Goal: Information Seeking & Learning: Learn about a topic

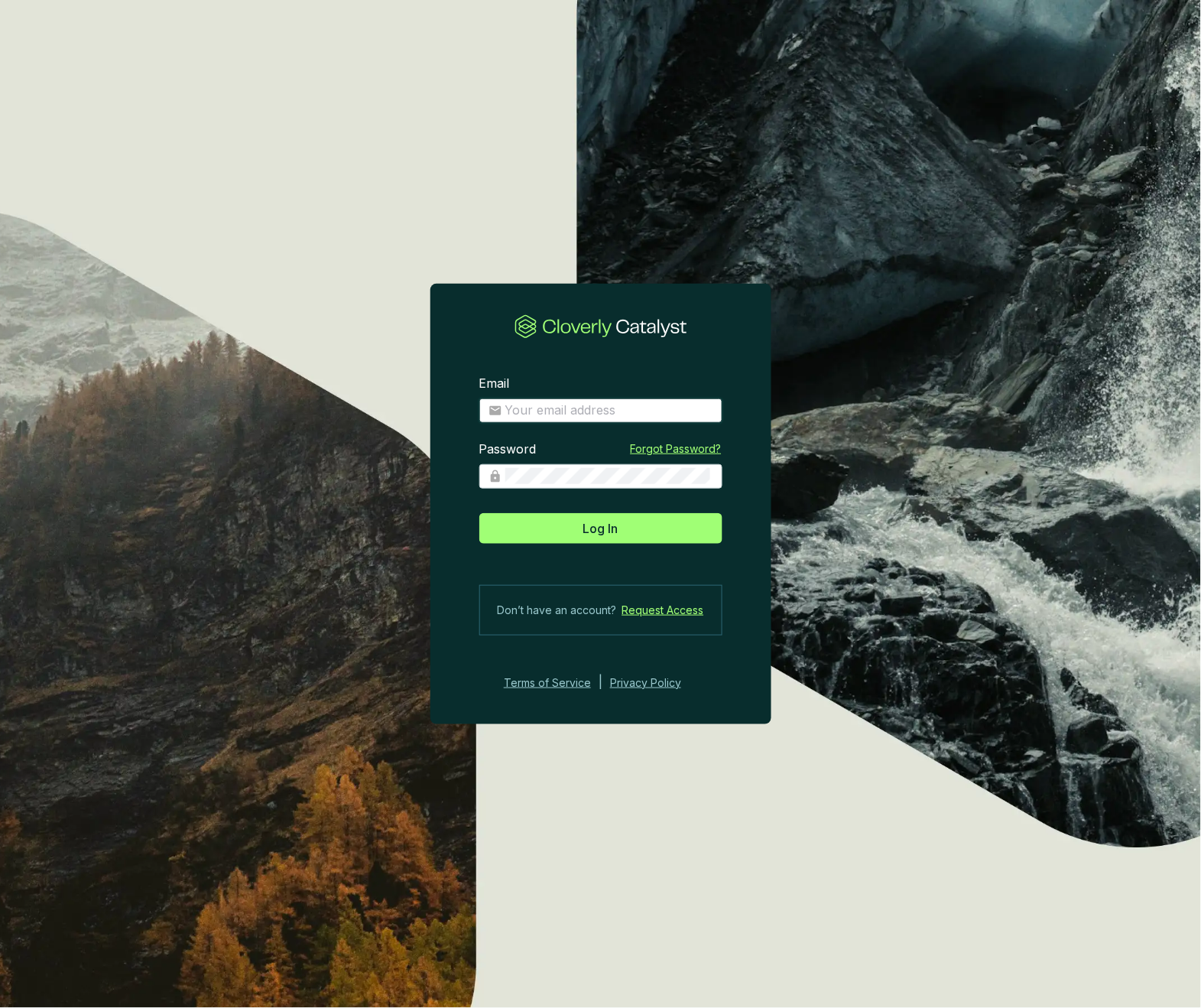
type input "josee@grogenics.eco"
click at [610, 526] on span "Log In" at bounding box center [600, 528] width 35 height 18
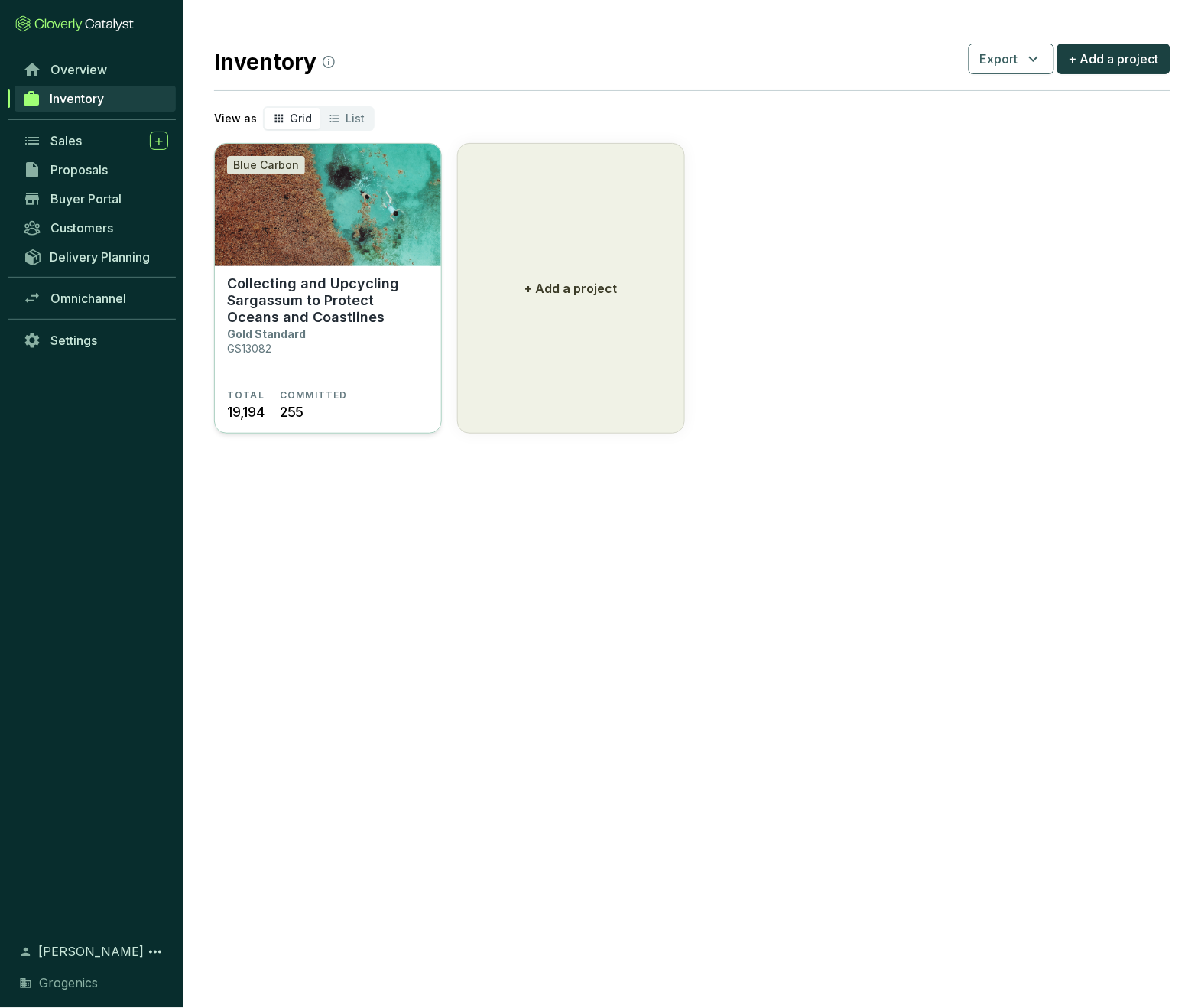
click at [366, 288] on p "Collecting and Upcycling Sargassum to Protect Oceans and Coastlines" at bounding box center [328, 300] width 202 height 50
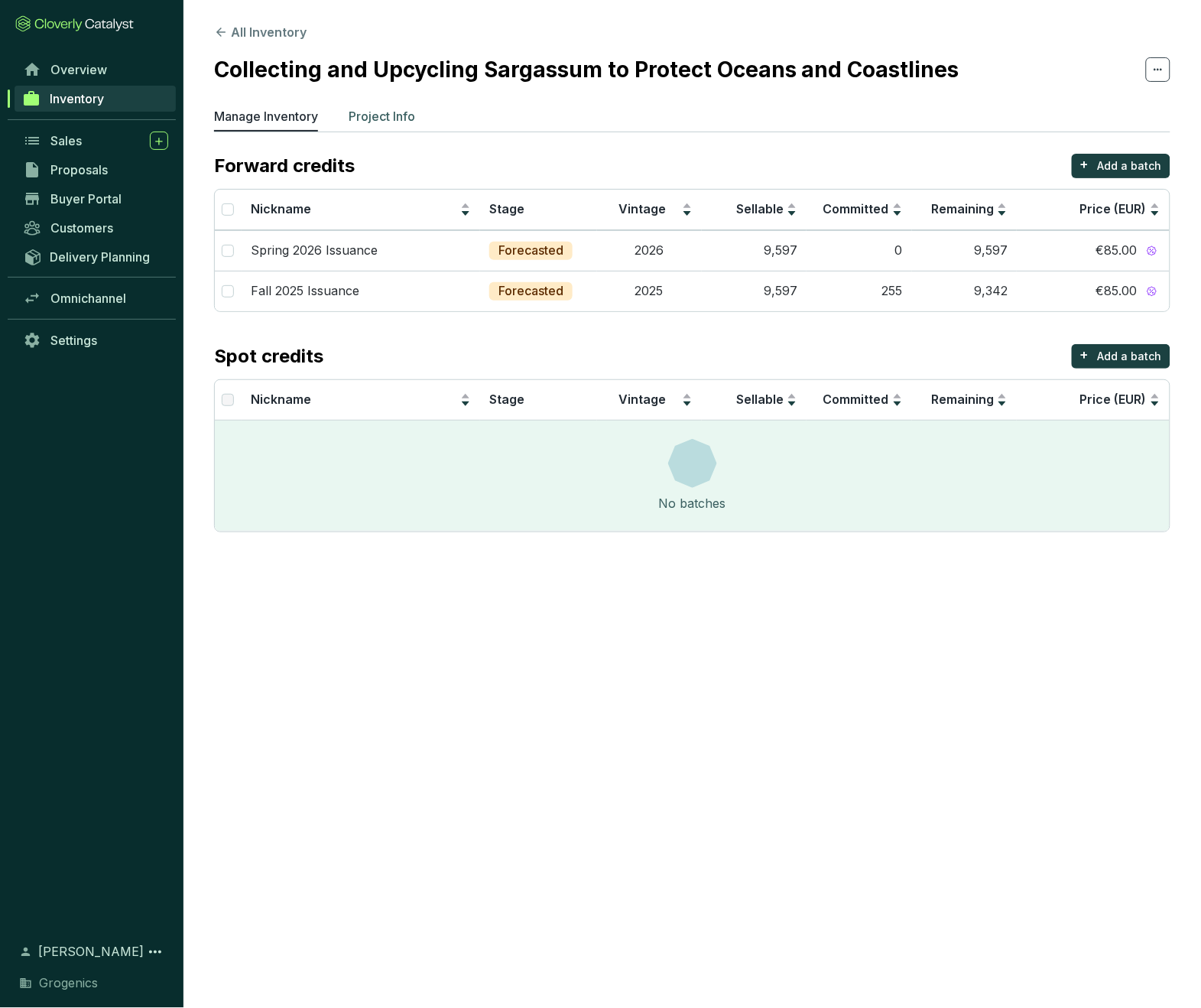
click at [396, 113] on p "Project Info" at bounding box center [382, 116] width 66 height 18
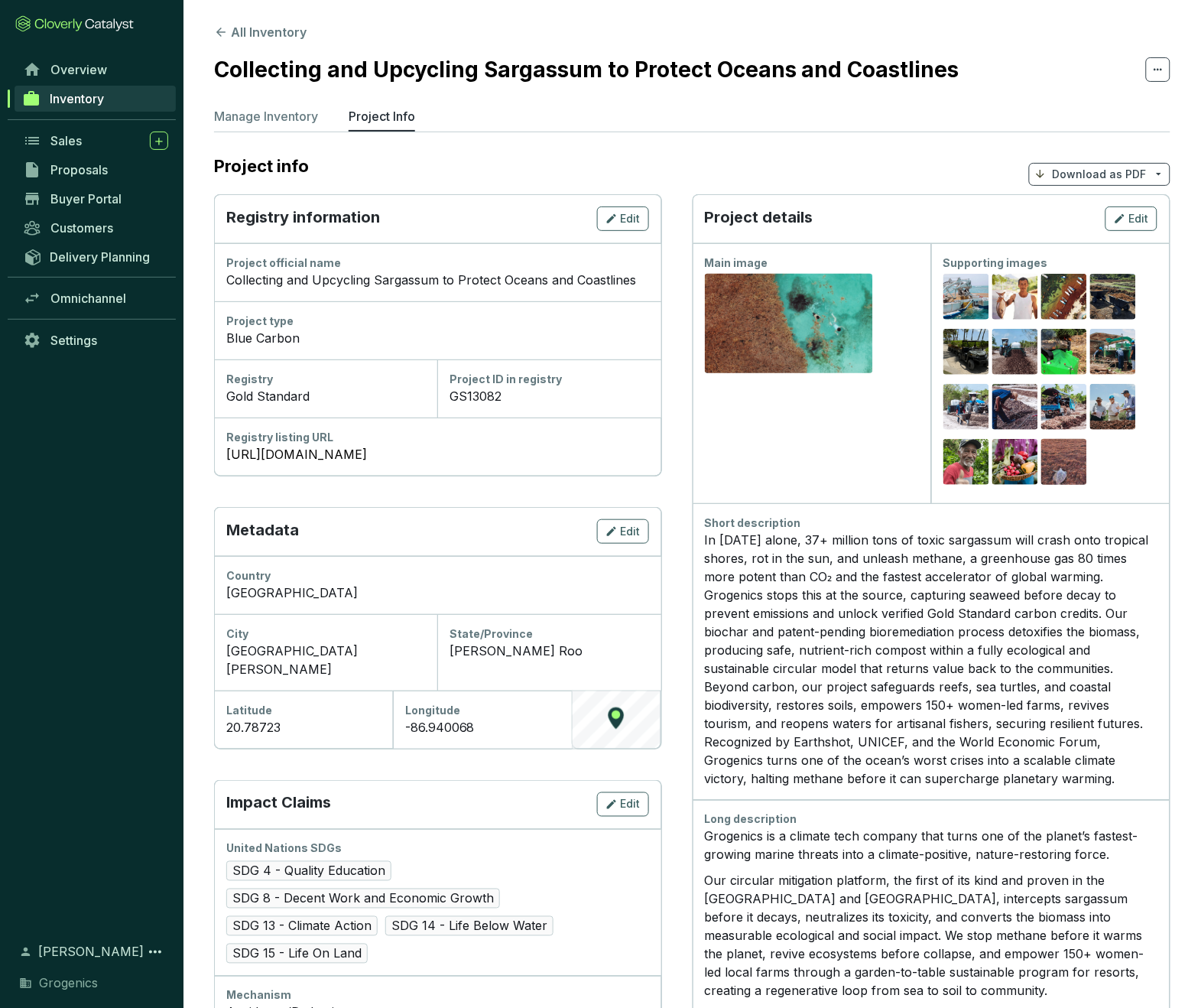
click at [706, 522] on div "Short description" at bounding box center [932, 523] width 454 height 15
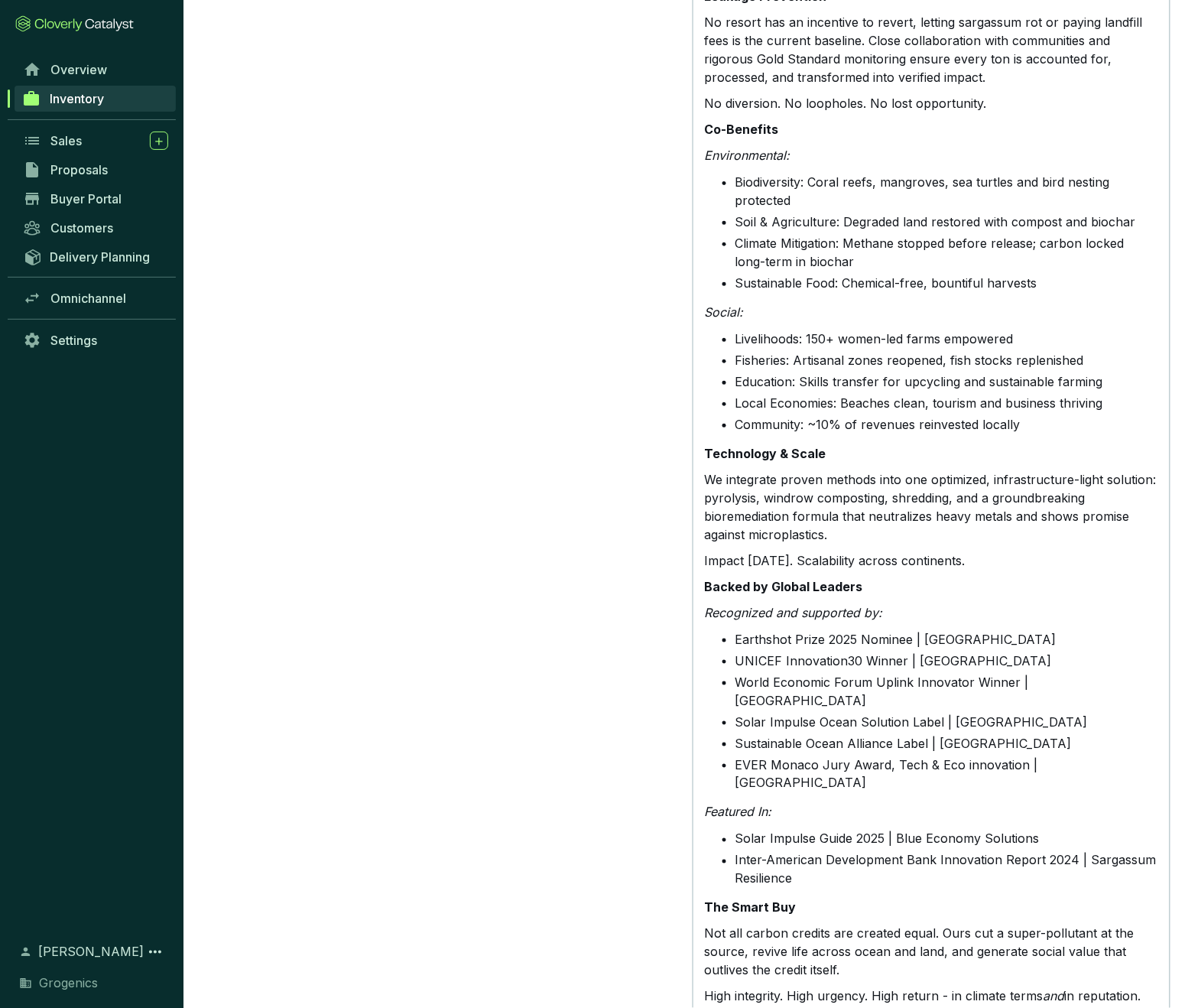
scroll to position [2124, 0]
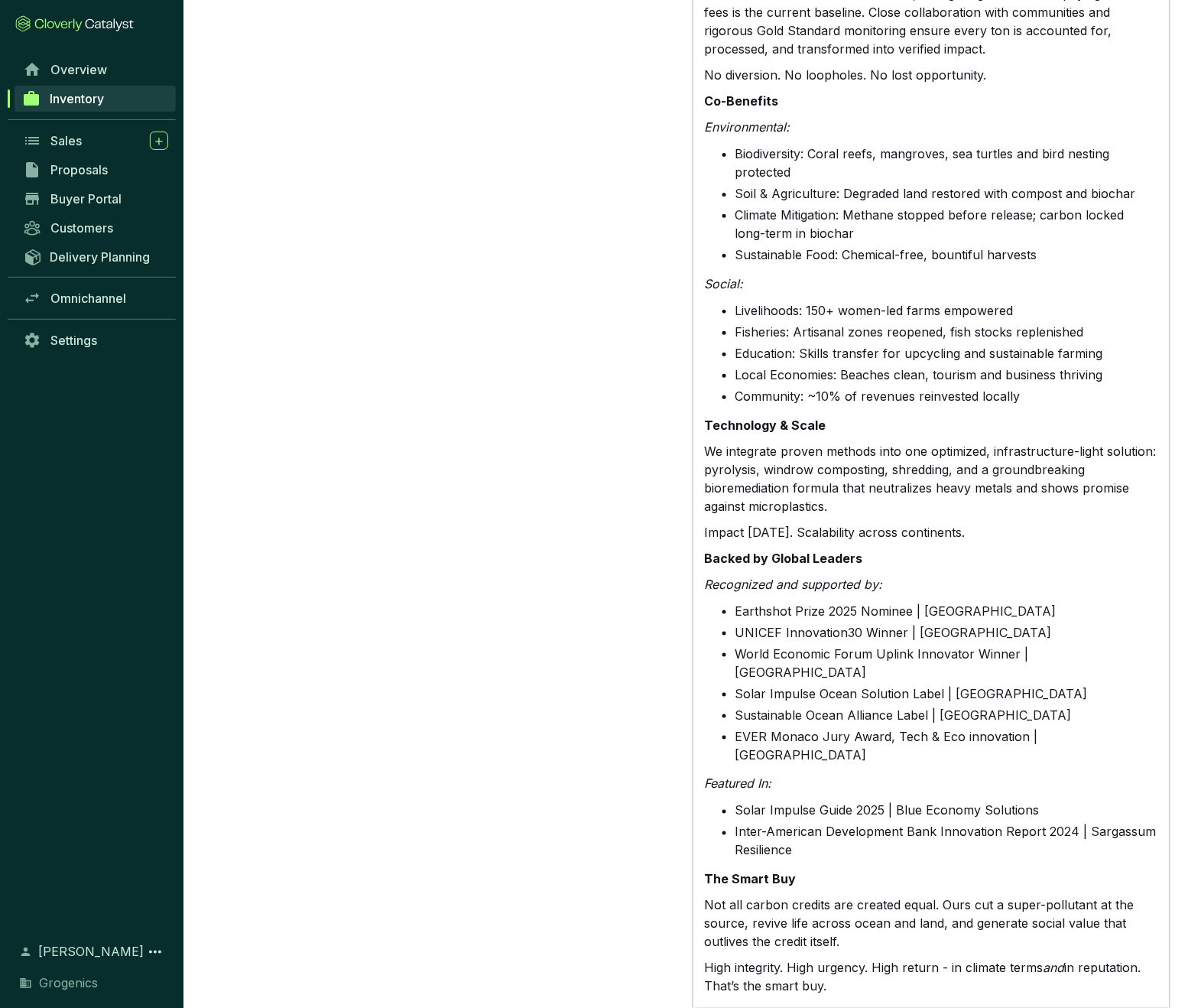
drag, startPoint x: 705, startPoint y: 519, endPoint x: 847, endPoint y: 909, distance: 415.0
copy div "Lorem ipsumdolors Am 6430 conse, 25+ adipisc elit se doeiu temporinc utla etdol…"
